Goal: Information Seeking & Learning: Learn about a topic

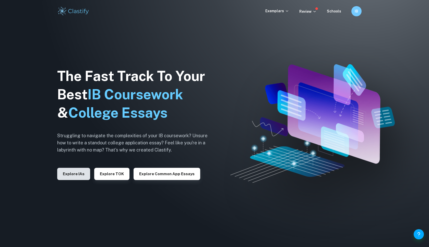
click at [74, 174] on button "Explore IAs" at bounding box center [73, 174] width 33 height 12
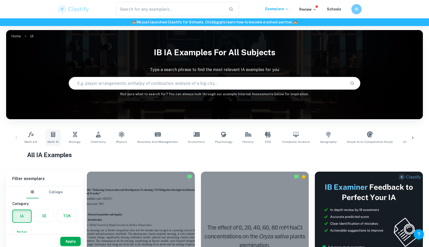
click at [55, 135] on icon at bounding box center [53, 134] width 4 height 5
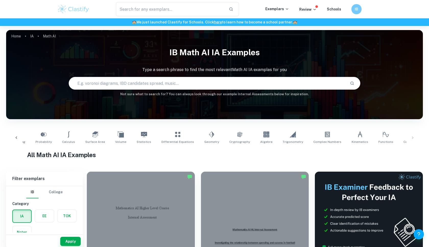
scroll to position [0, 43]
click at [402, 137] on link "Correlation" at bounding box center [412, 138] width 21 height 17
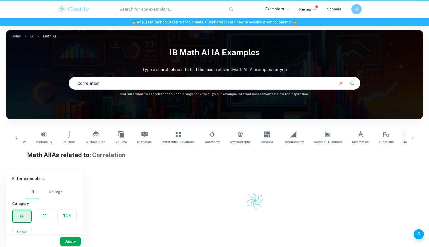
type input "Correlation"
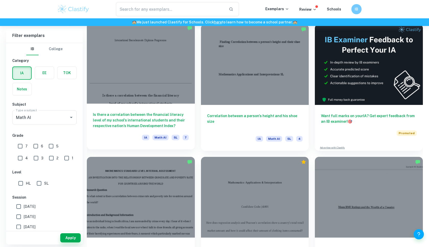
scroll to position [152, 0]
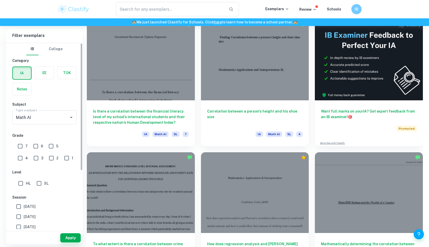
click at [19, 146] on input "7" at bounding box center [20, 146] width 10 height 10
checkbox input "true"
click at [39, 146] on input "6" at bounding box center [36, 146] width 10 height 10
checkbox input "true"
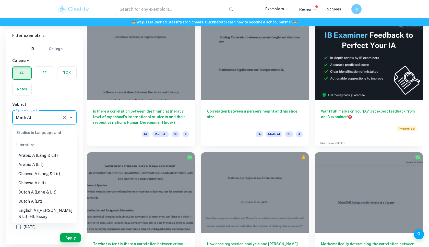
click at [46, 114] on input "Math AI" at bounding box center [37, 118] width 45 height 10
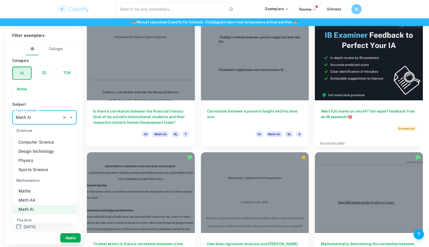
scroll to position [651, 0]
click at [43, 195] on li "Math AA" at bounding box center [44, 199] width 64 height 9
type input "Math AA"
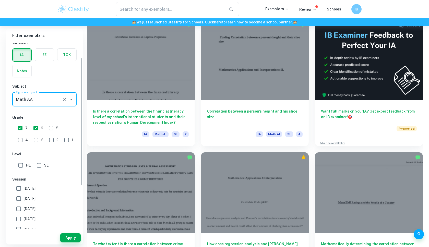
scroll to position [24, 0]
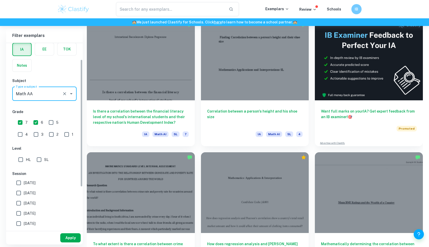
click at [67, 237] on button "Apply" at bounding box center [70, 238] width 20 height 9
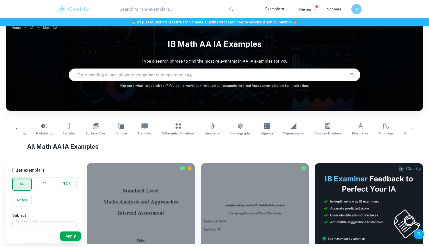
scroll to position [6, 0]
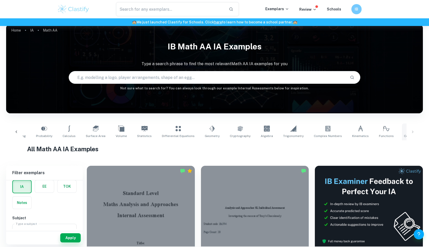
click at [409, 130] on icon at bounding box center [412, 129] width 6 height 6
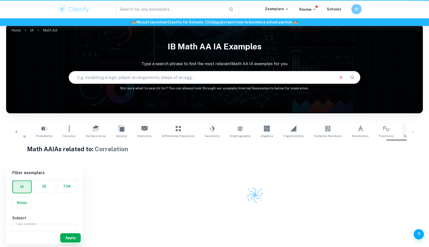
type input "Correlation"
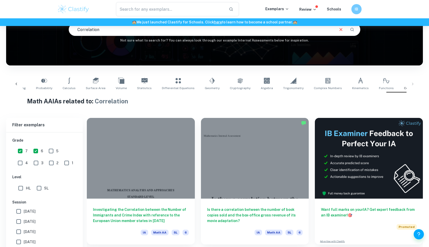
scroll to position [144, 0]
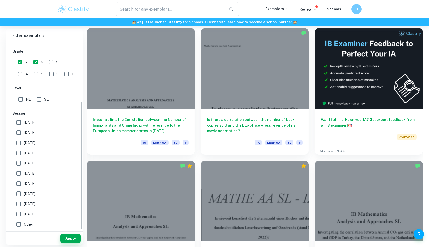
click at [22, 102] on input "HL" at bounding box center [21, 99] width 10 height 10
checkbox input "true"
click at [78, 240] on button "Apply" at bounding box center [70, 238] width 20 height 9
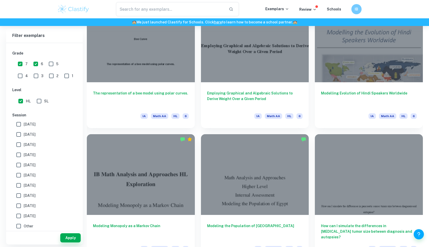
scroll to position [968, 0]
